Goal: Information Seeking & Learning: Learn about a topic

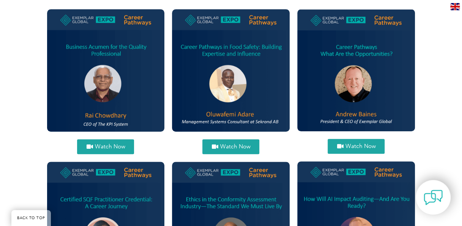
scroll to position [274, 0]
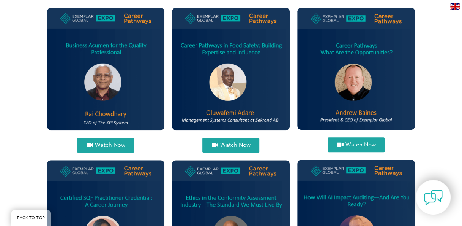
click at [100, 144] on span "Watch Now" at bounding box center [110, 145] width 30 height 6
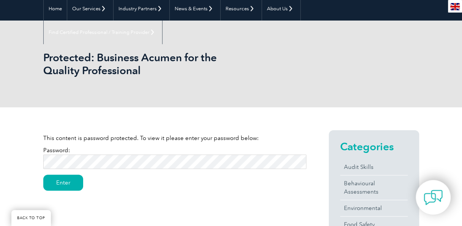
scroll to position [75, 0]
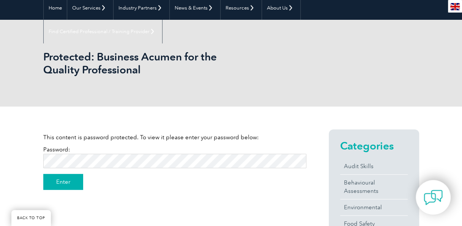
click at [60, 180] on input "Enter" at bounding box center [63, 182] width 40 height 16
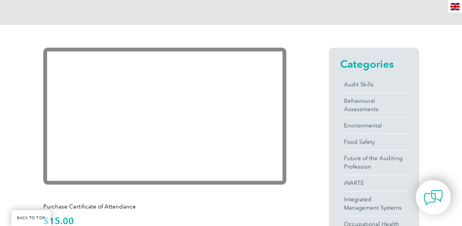
scroll to position [157, 0]
click at [312, 131] on div "Categories Audit Skills Behavioural Assessments Environmental Food Safety Futur…" at bounding box center [363, 192] width 113 height 290
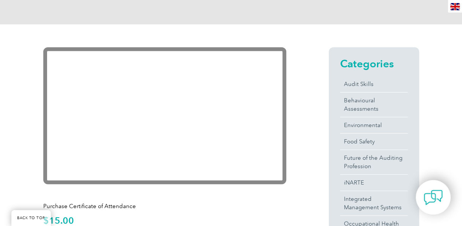
click at [312, 67] on div "Categories Audit Skills Behavioural Assessments Environmental Food Safety Futur…" at bounding box center [363, 192] width 113 height 290
